Goal: Task Accomplishment & Management: Complete application form

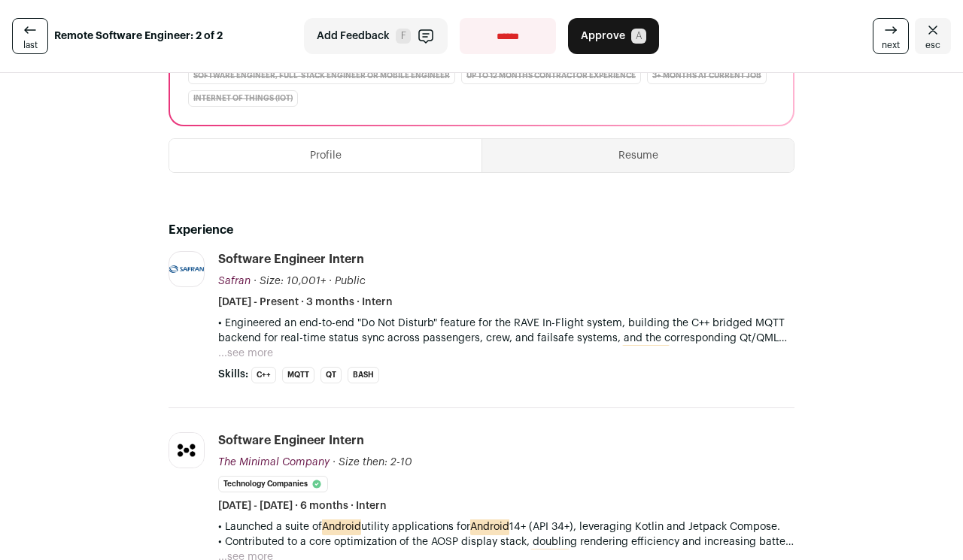
scroll to position [229, 0]
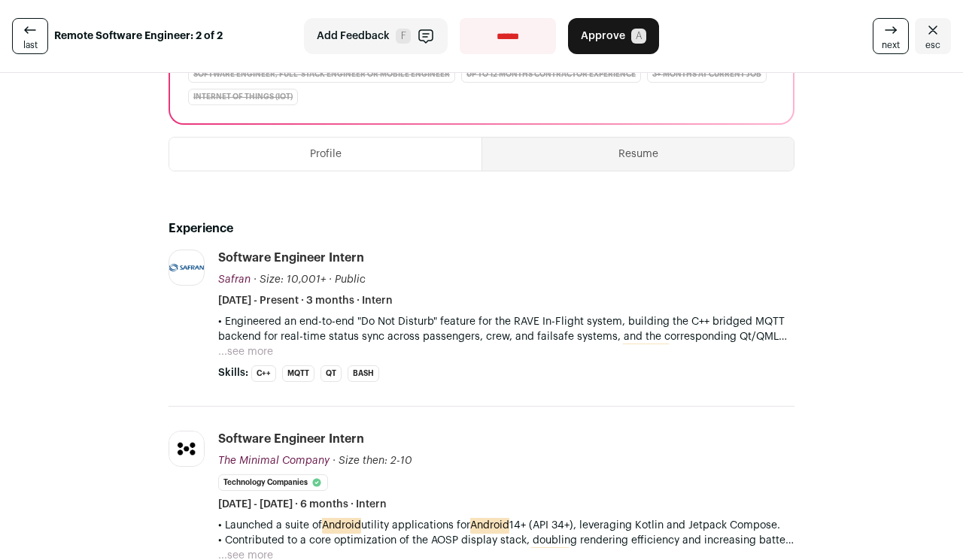
click at [253, 353] on button "...see more" at bounding box center [245, 351] width 55 height 15
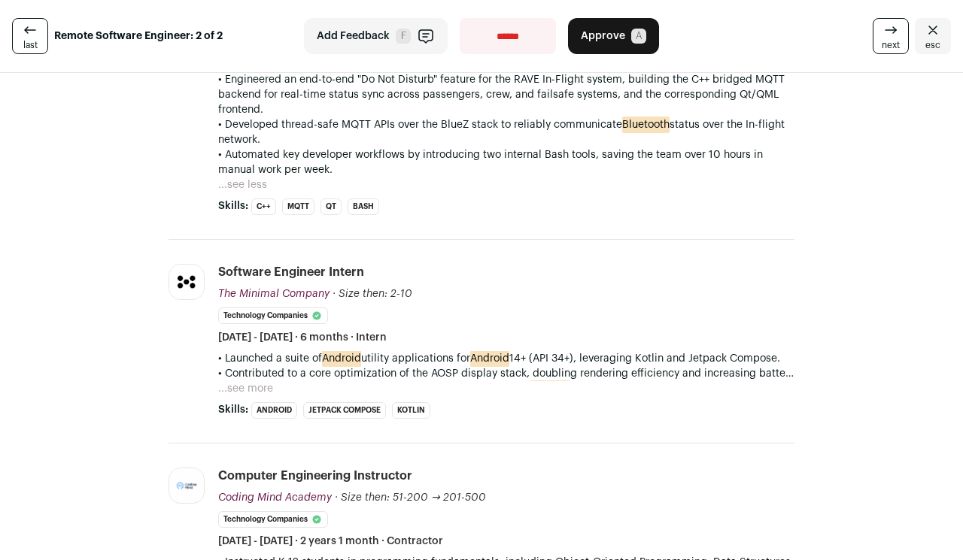
scroll to position [500, 0]
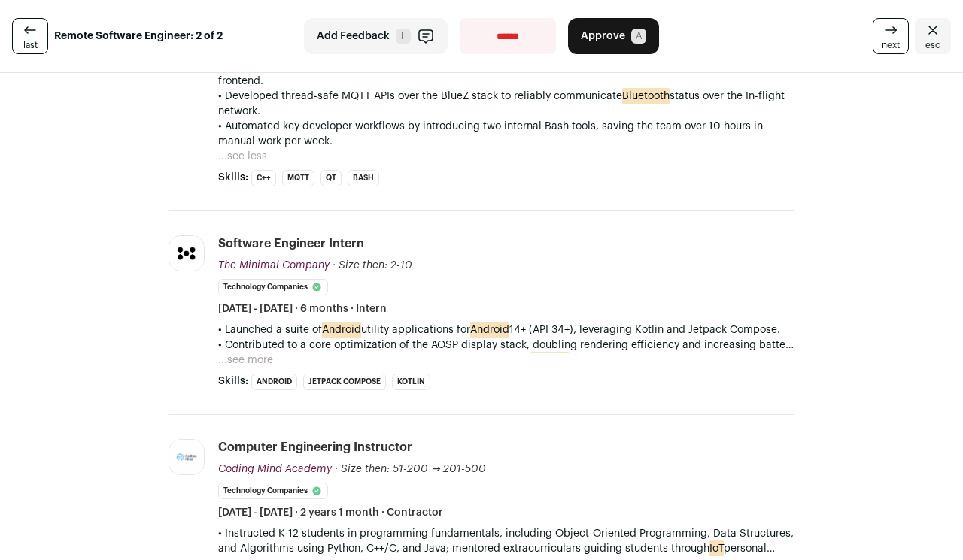
click at [247, 356] on button "...see more" at bounding box center [245, 360] width 55 height 15
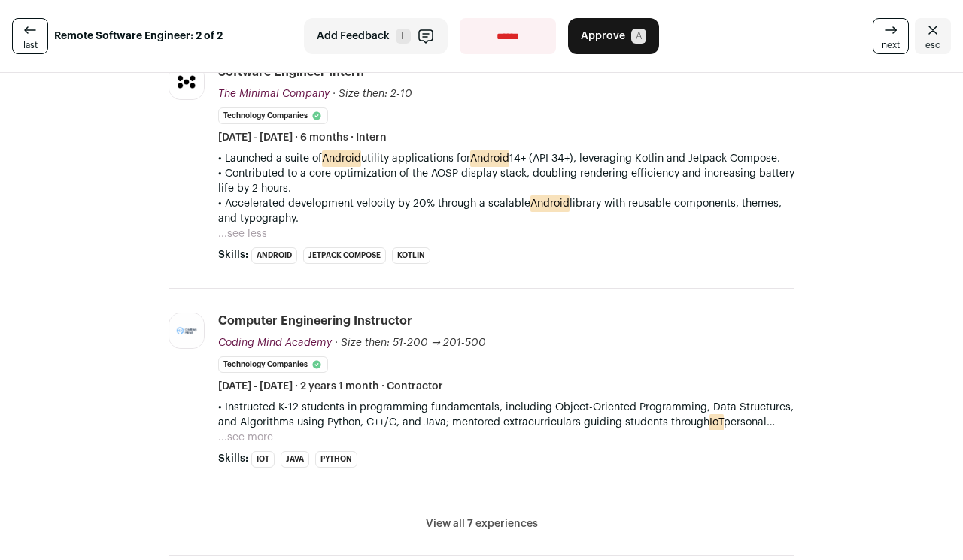
scroll to position [673, 0]
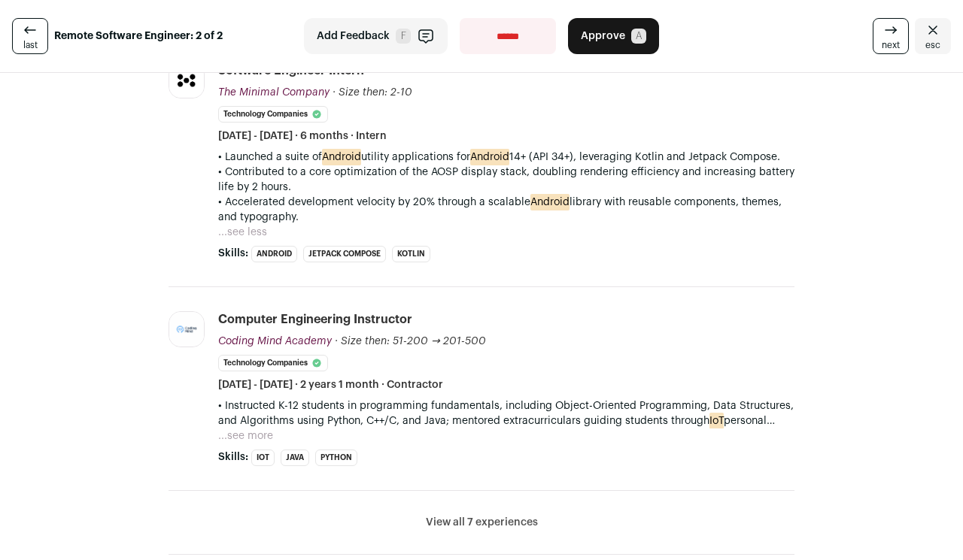
click at [257, 432] on button "...see more" at bounding box center [245, 436] width 55 height 15
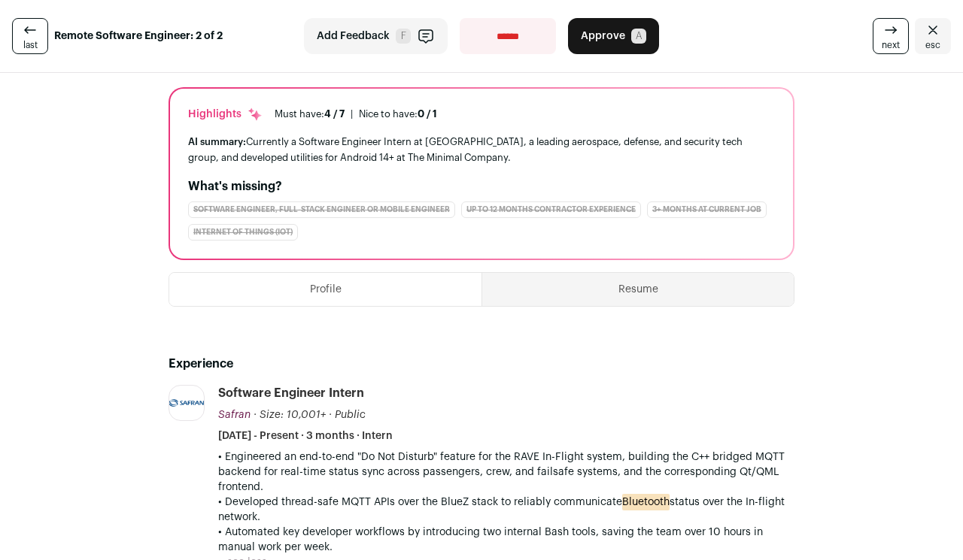
scroll to position [87, 0]
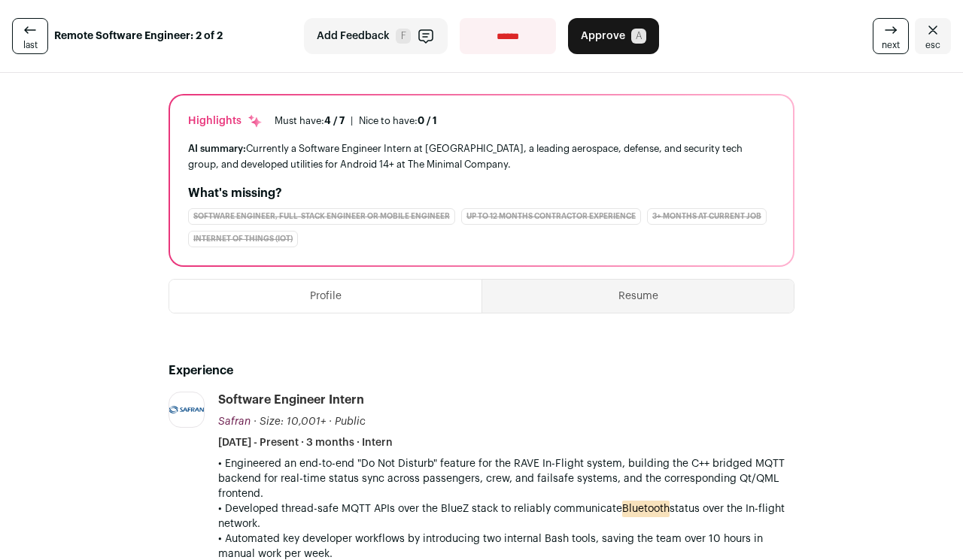
click at [619, 299] on button "Resume" at bounding box center [637, 296] width 311 height 33
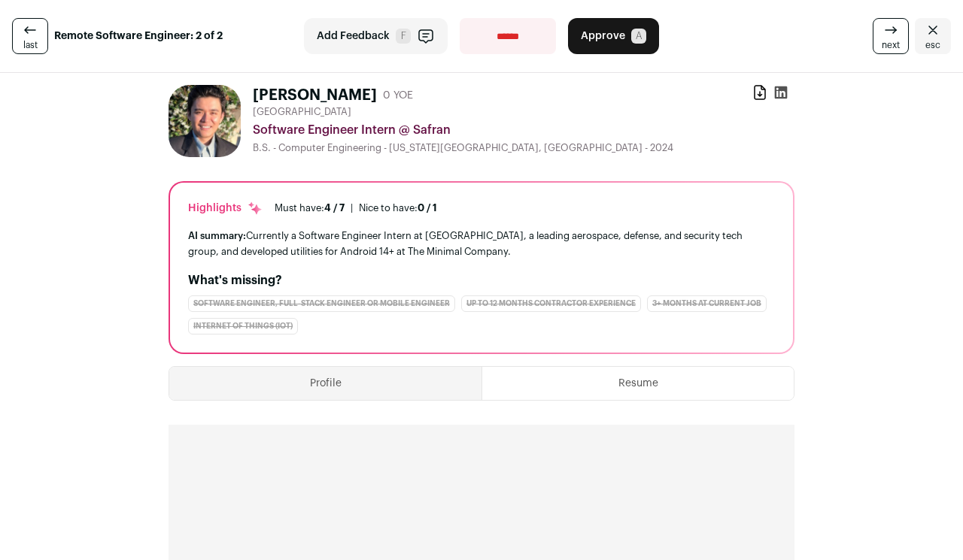
scroll to position [0, 0]
click at [377, 392] on button "Profile" at bounding box center [325, 383] width 312 height 33
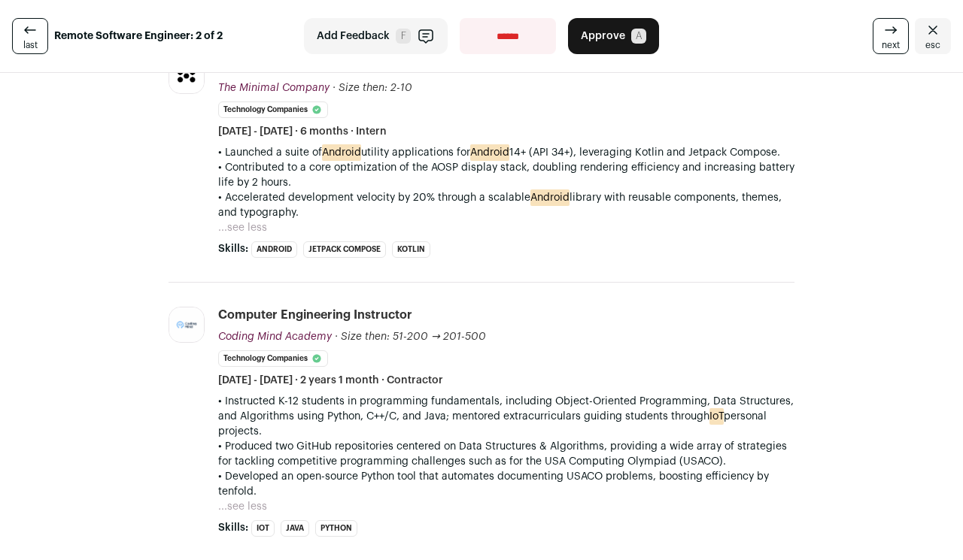
scroll to position [926, 0]
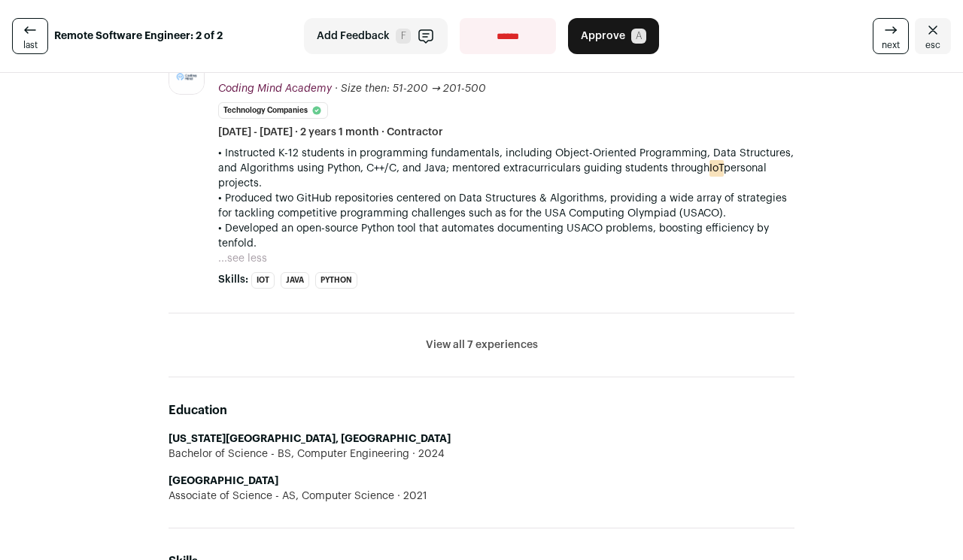
click at [448, 349] on button "View all 7 experiences" at bounding box center [482, 345] width 112 height 15
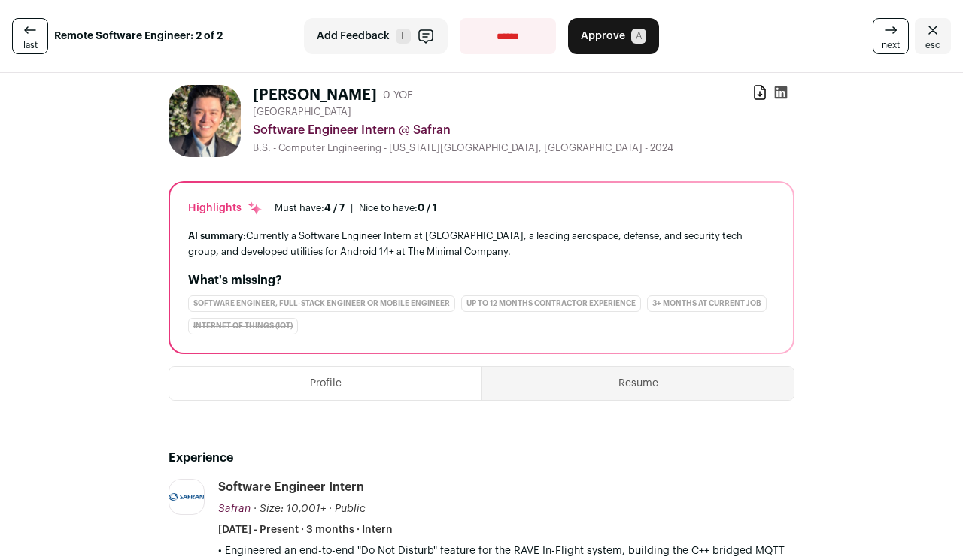
scroll to position [0, 0]
click at [602, 35] on span "Approve" at bounding box center [603, 36] width 44 height 15
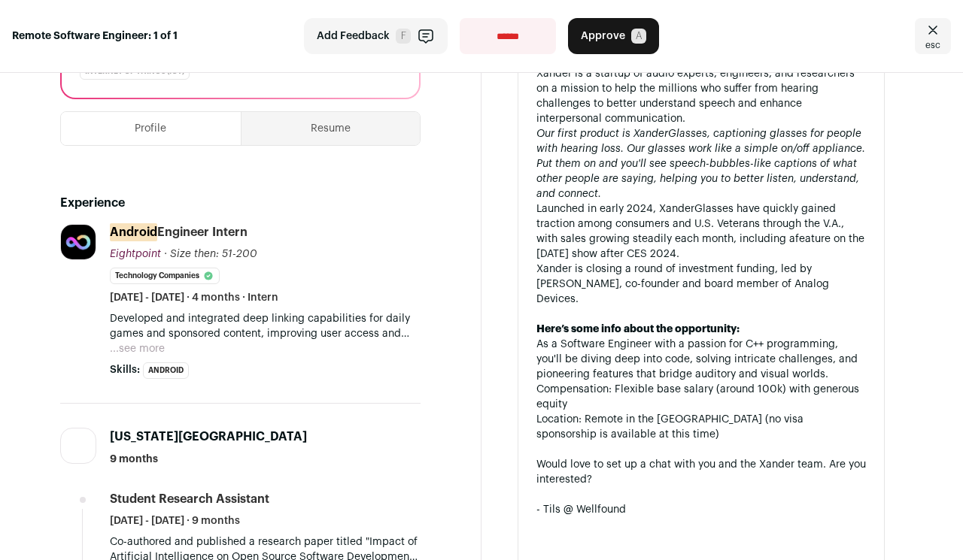
scroll to position [329, 0]
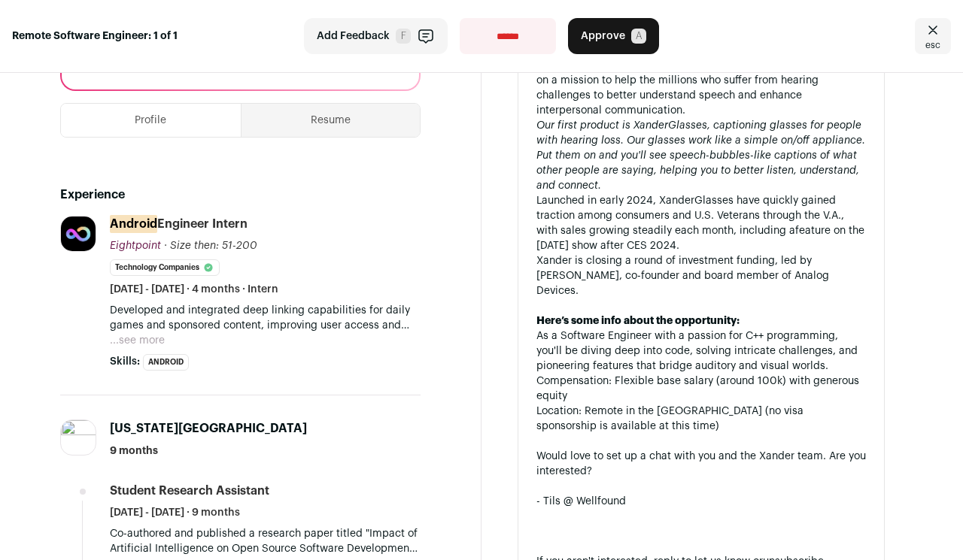
click at [144, 343] on button "...see more" at bounding box center [137, 340] width 55 height 15
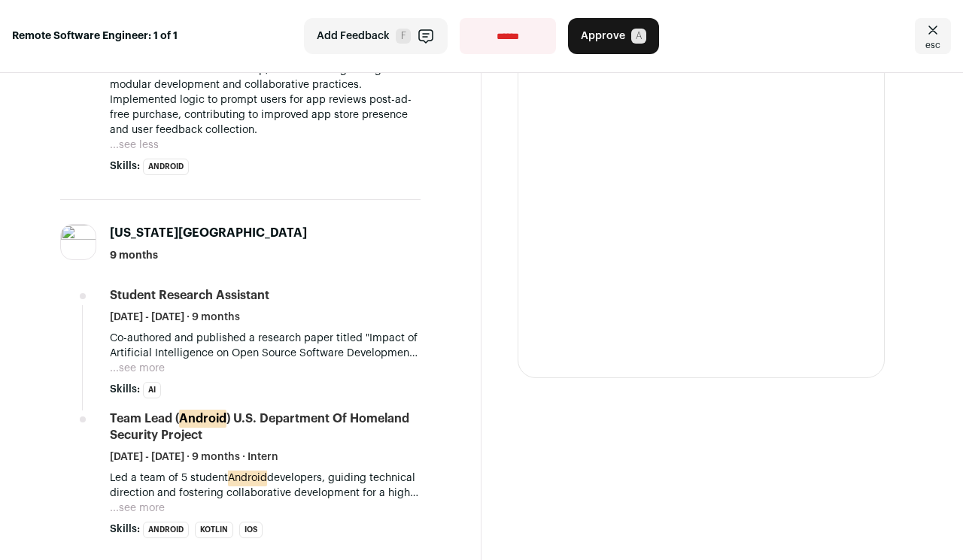
scroll to position [826, 0]
click at [144, 367] on button "...see more" at bounding box center [137, 367] width 55 height 15
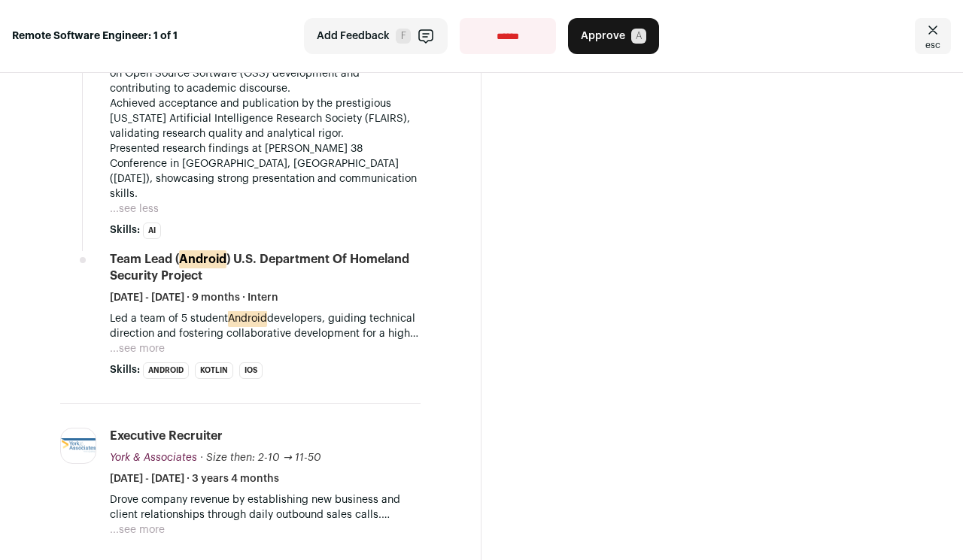
scroll to position [1186, 0]
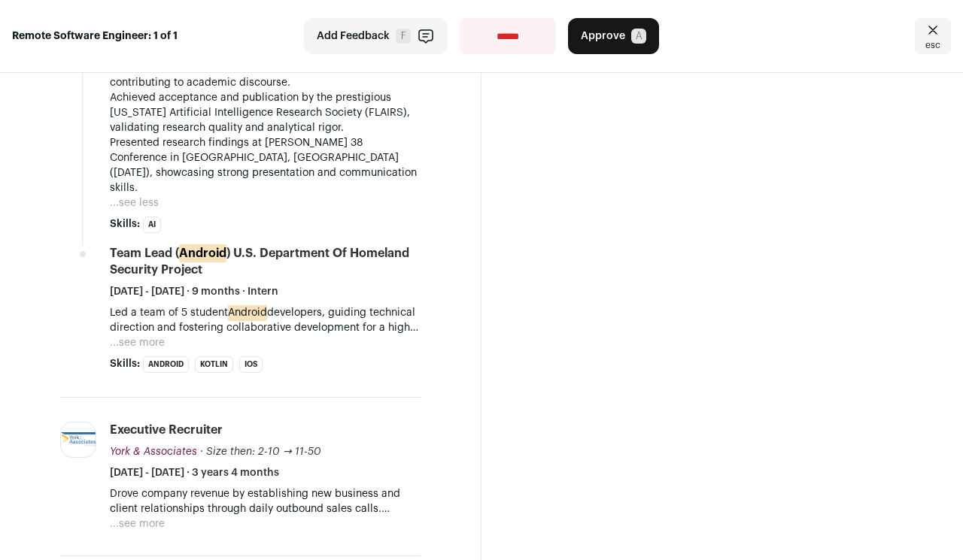
click at [137, 335] on button "...see more" at bounding box center [137, 342] width 55 height 15
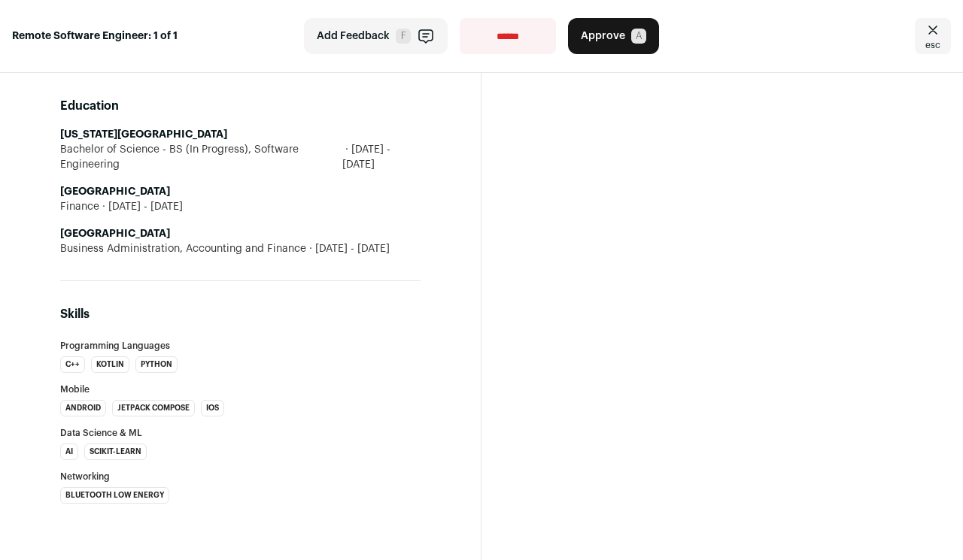
scroll to position [0, 0]
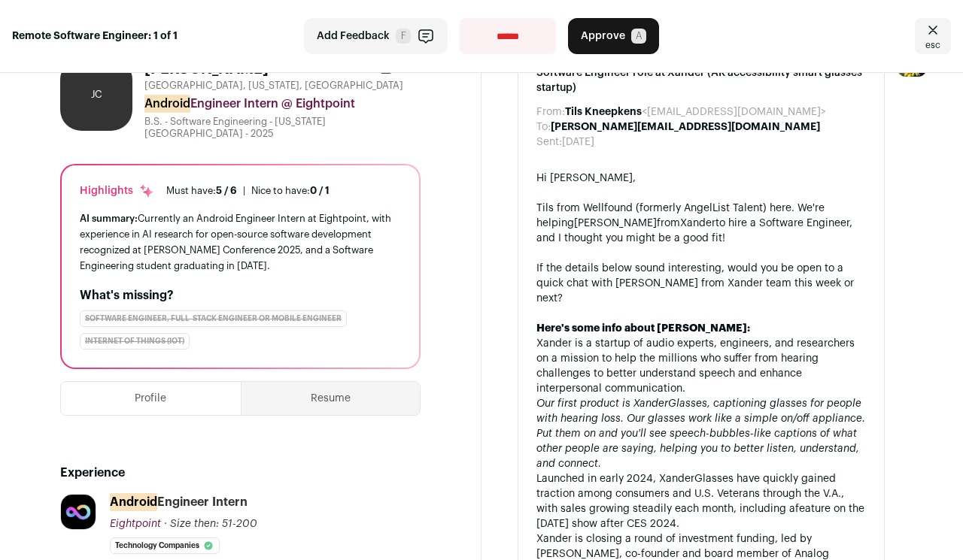
click at [332, 405] on button "Resume" at bounding box center [330, 398] width 179 height 33
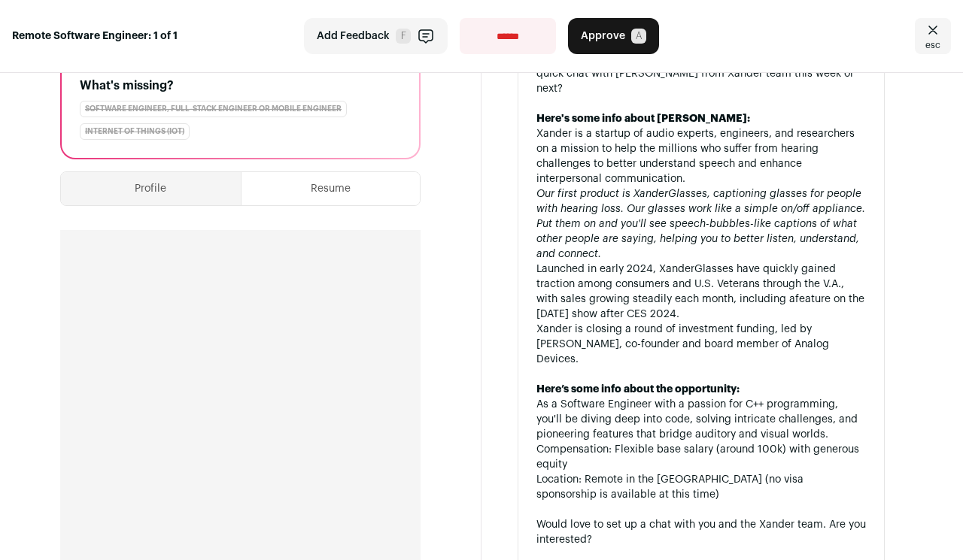
scroll to position [256, 0]
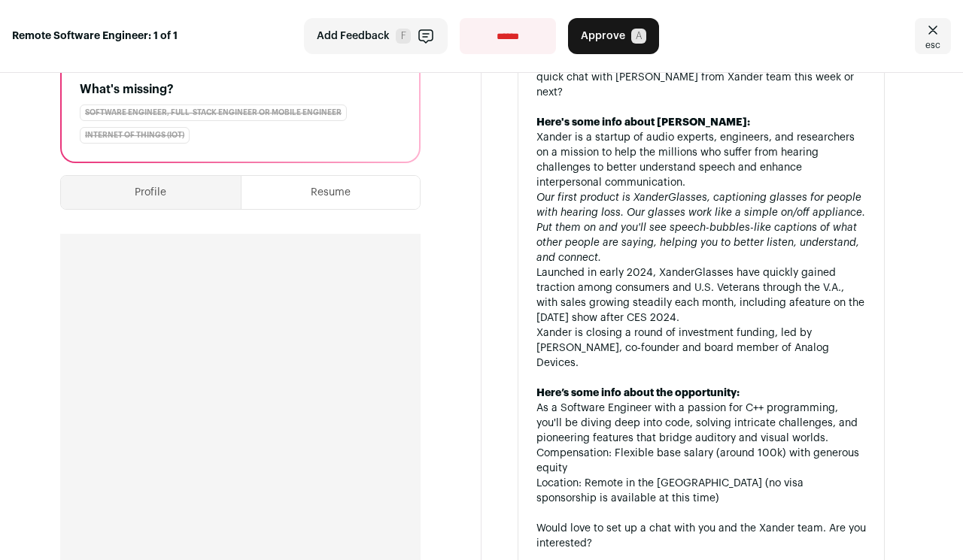
click at [137, 193] on button "Profile" at bounding box center [151, 192] width 180 height 33
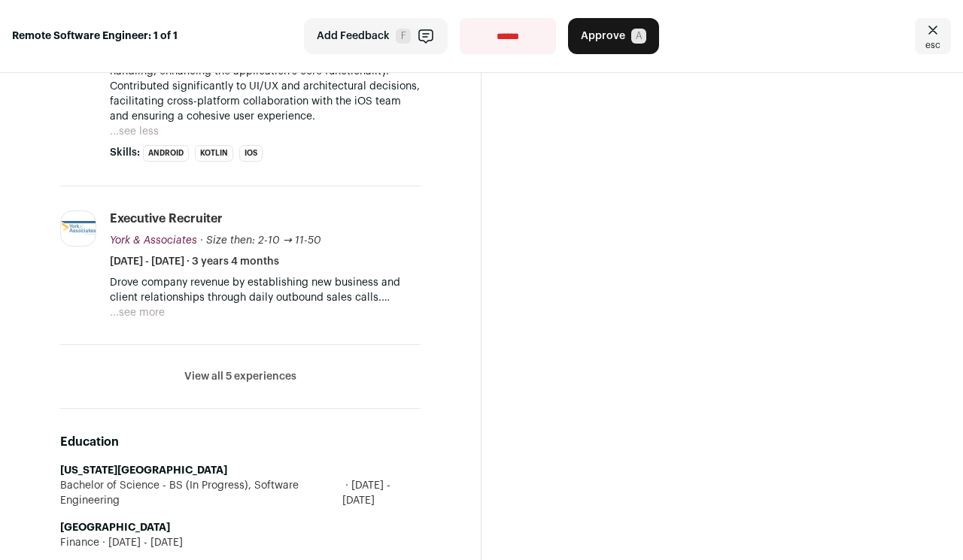
scroll to position [1639, 0]
click at [257, 369] on button "View all 5 experiences" at bounding box center [240, 376] width 112 height 15
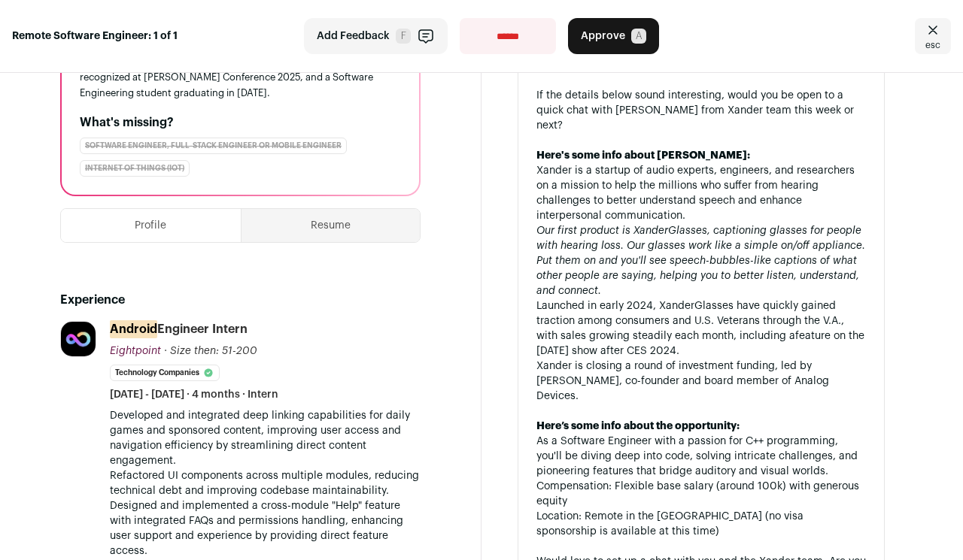
scroll to position [215, 0]
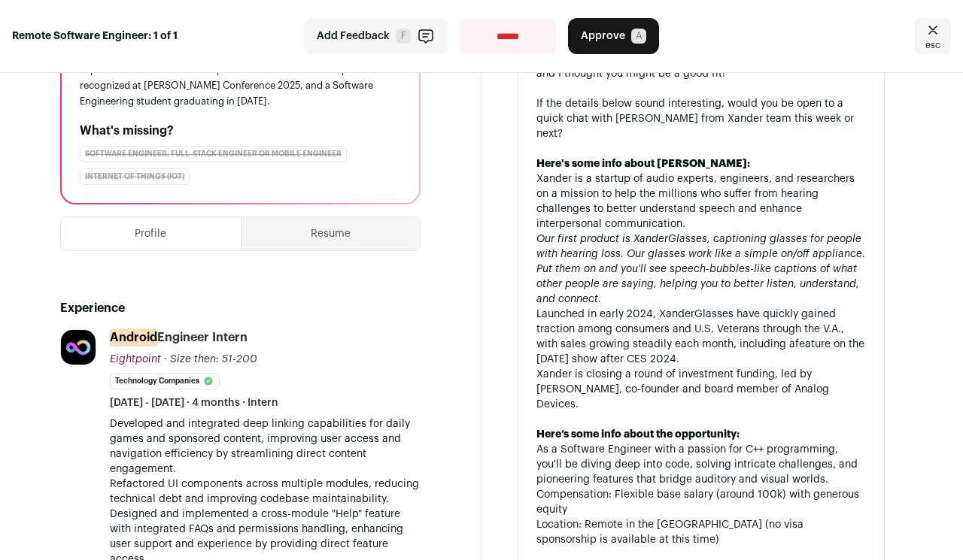
click at [338, 233] on button "Resume" at bounding box center [330, 233] width 179 height 33
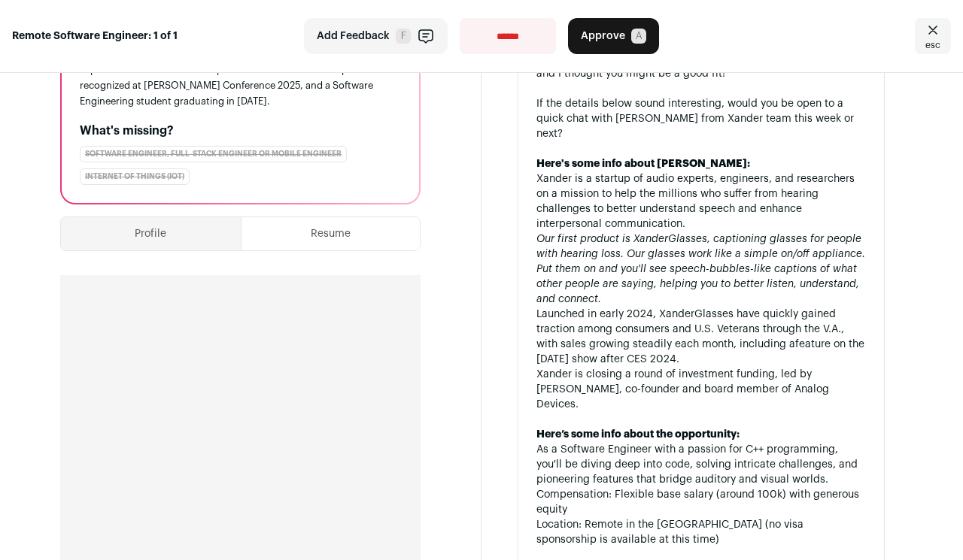
click at [611, 35] on span "Approve" at bounding box center [603, 36] width 44 height 15
